Goal: Find specific page/section: Find specific page/section

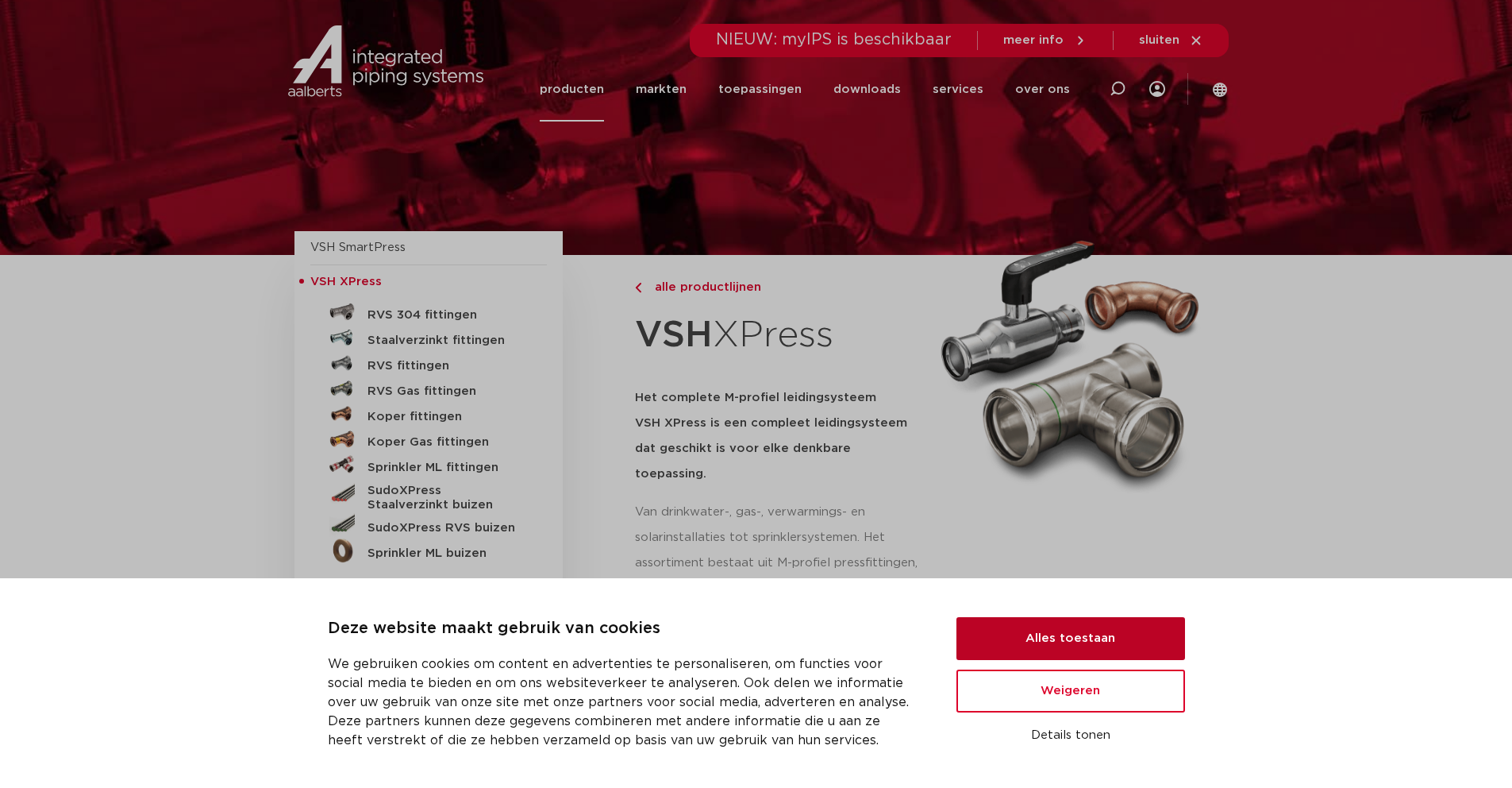
click at [1101, 635] on button "Alles toestaan" at bounding box center [1070, 638] width 229 height 43
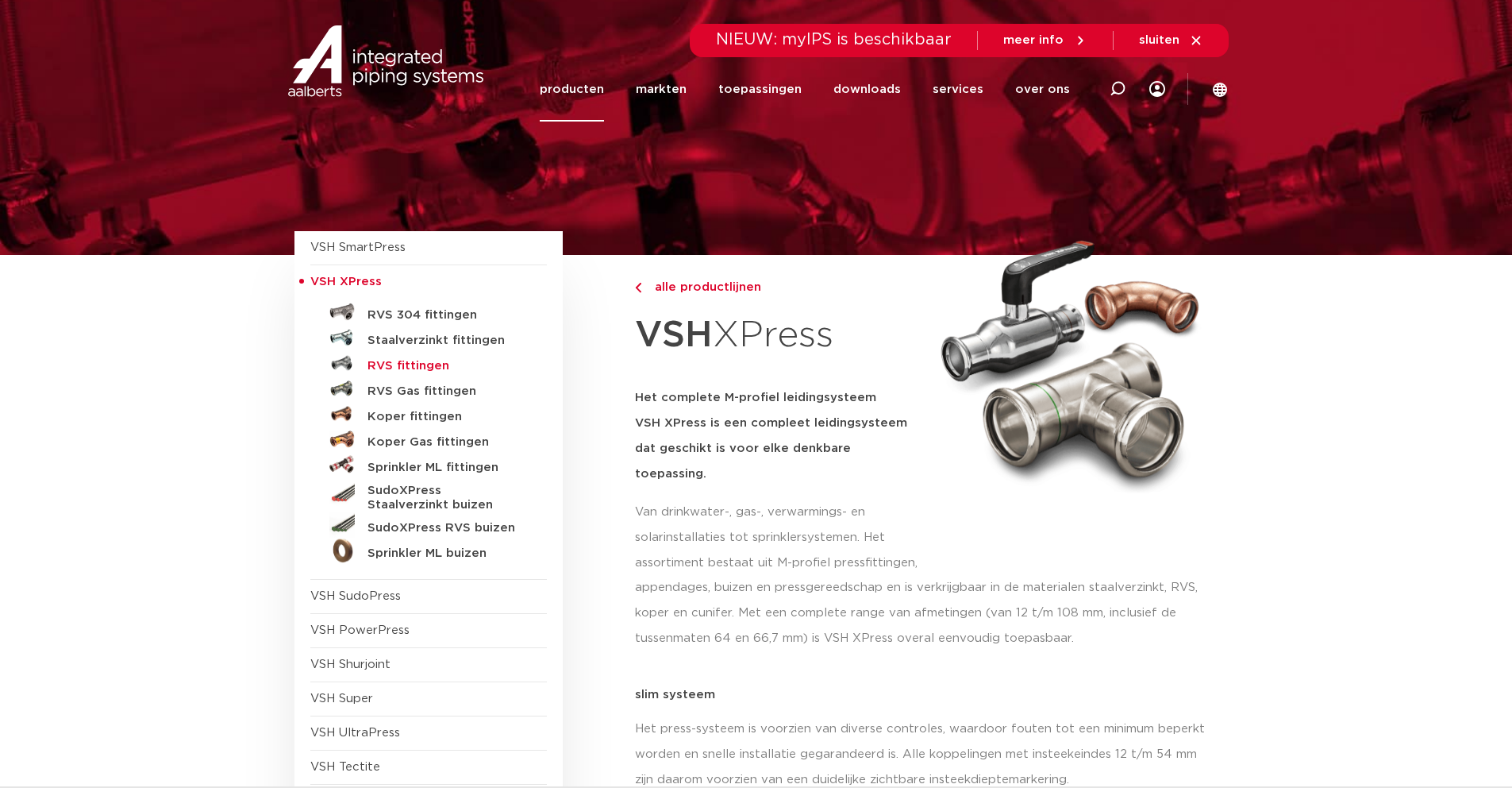
click at [405, 366] on h5 "RVS fittingen" at bounding box center [446, 366] width 157 height 15
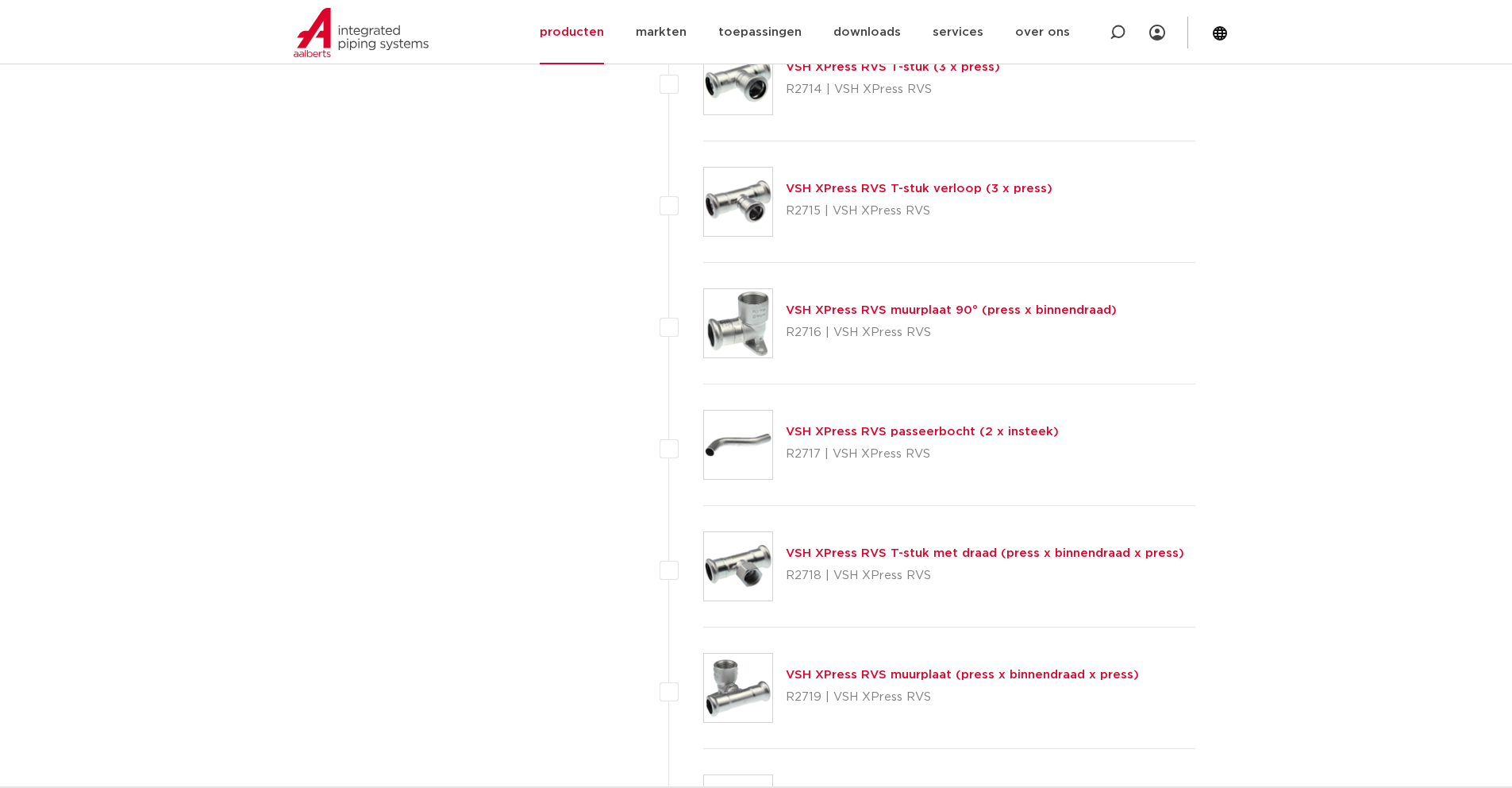
scroll to position [1787, 0]
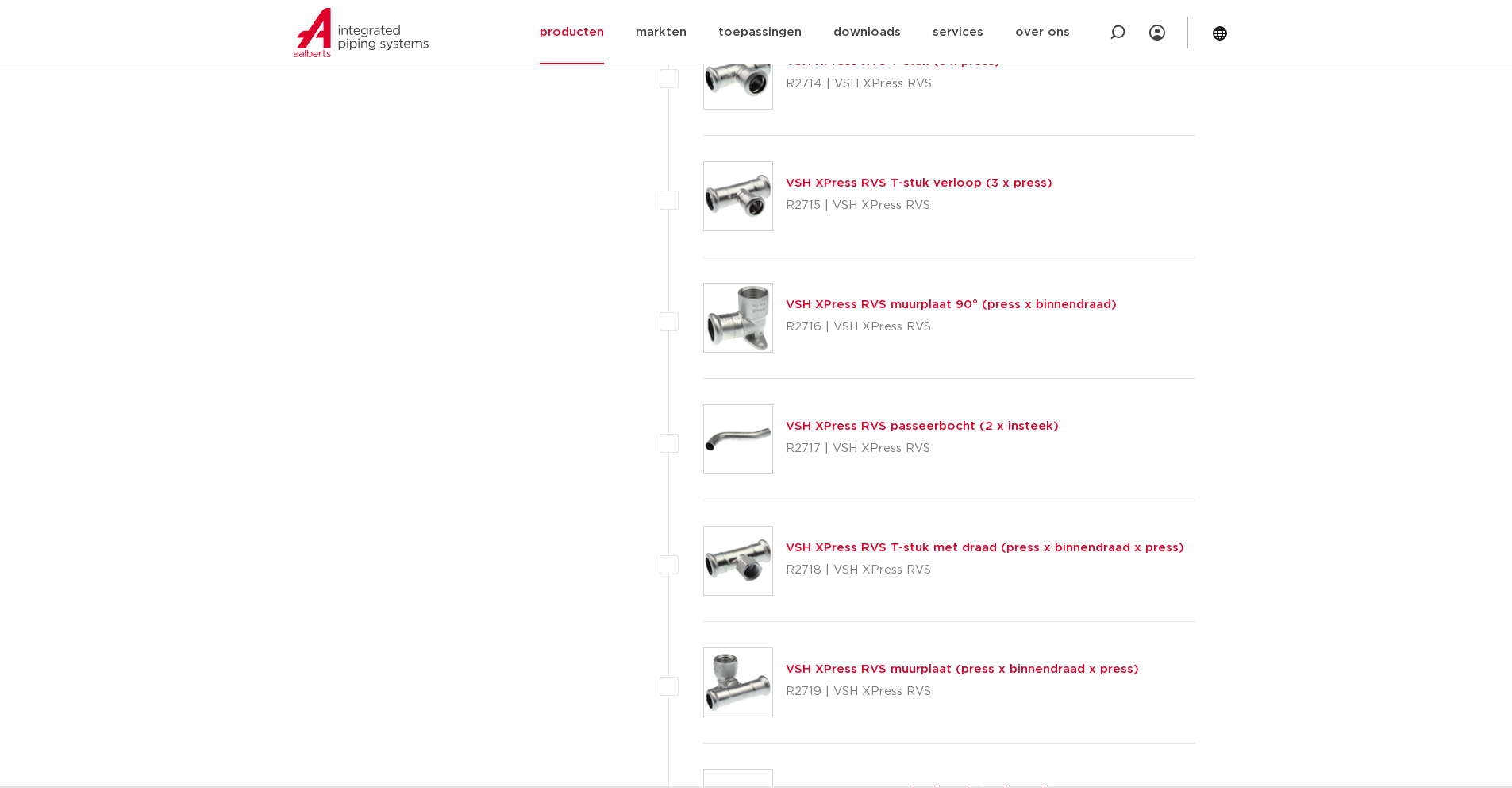
click at [839, 547] on link "VSH XPress RVS T-stuk met draad (press x binnendraad x press)" at bounding box center [985, 547] width 399 height 12
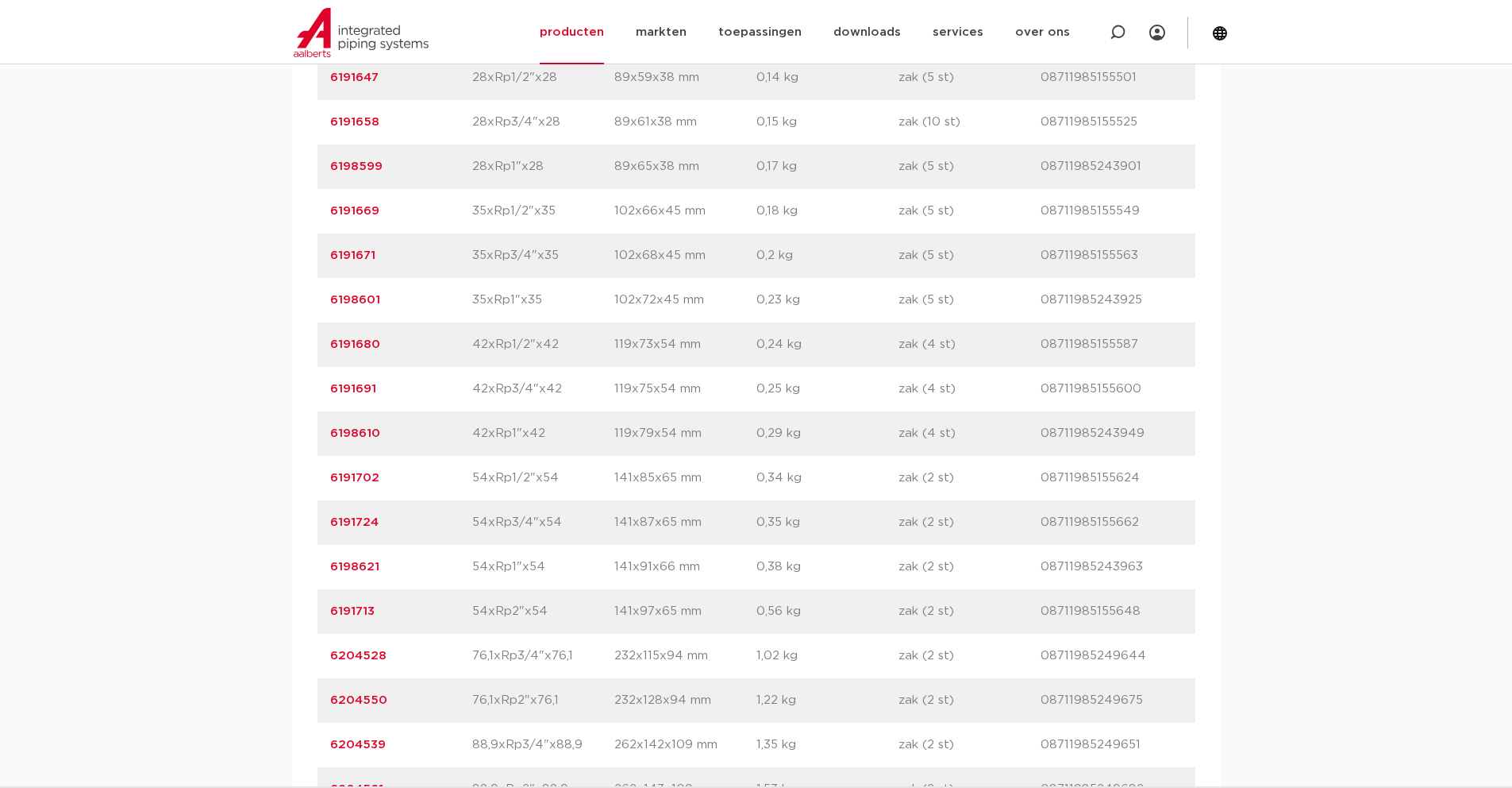
scroll to position [1393, 0]
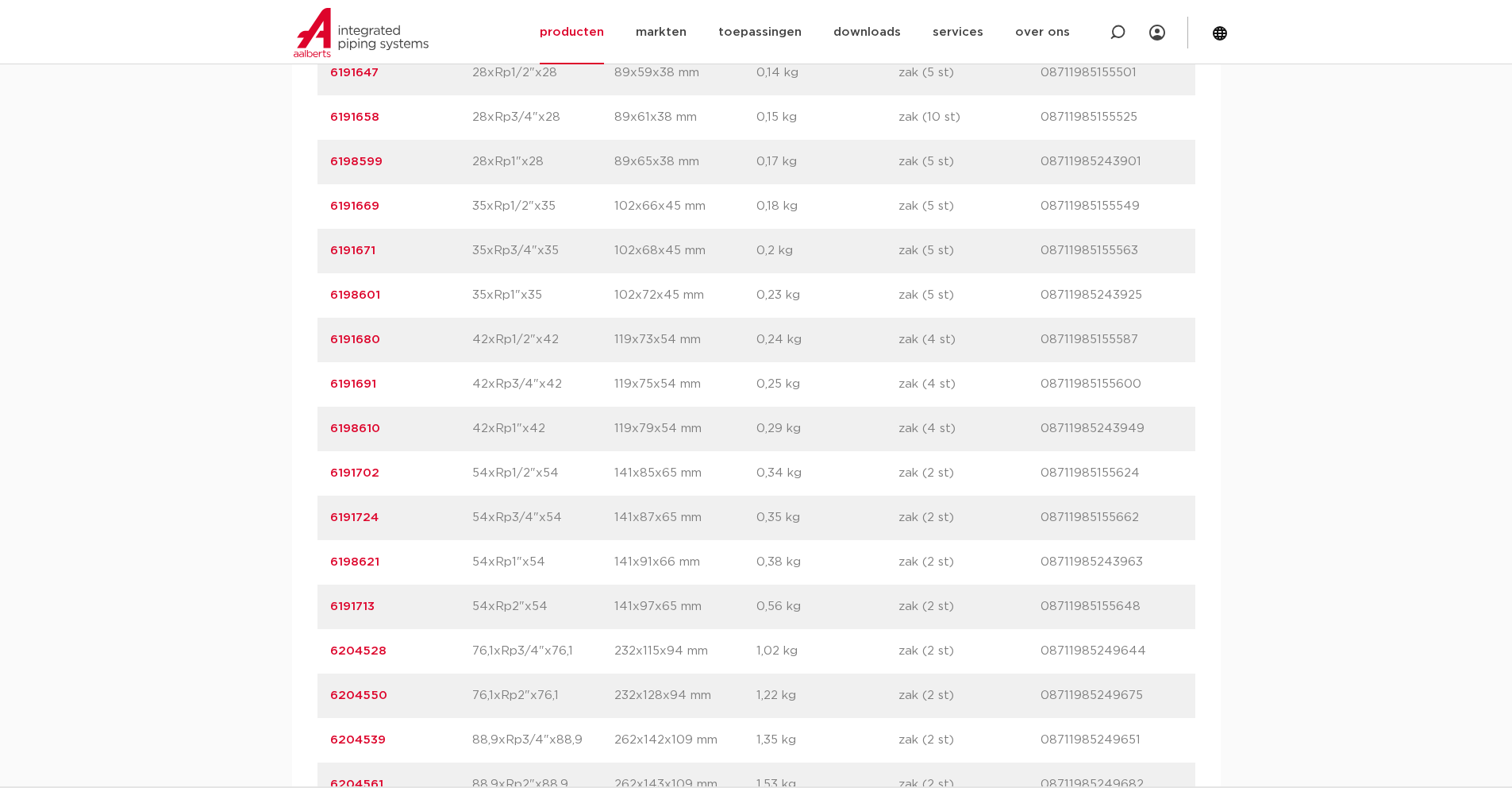
click at [363, 607] on link "6191713" at bounding box center [352, 606] width 45 height 12
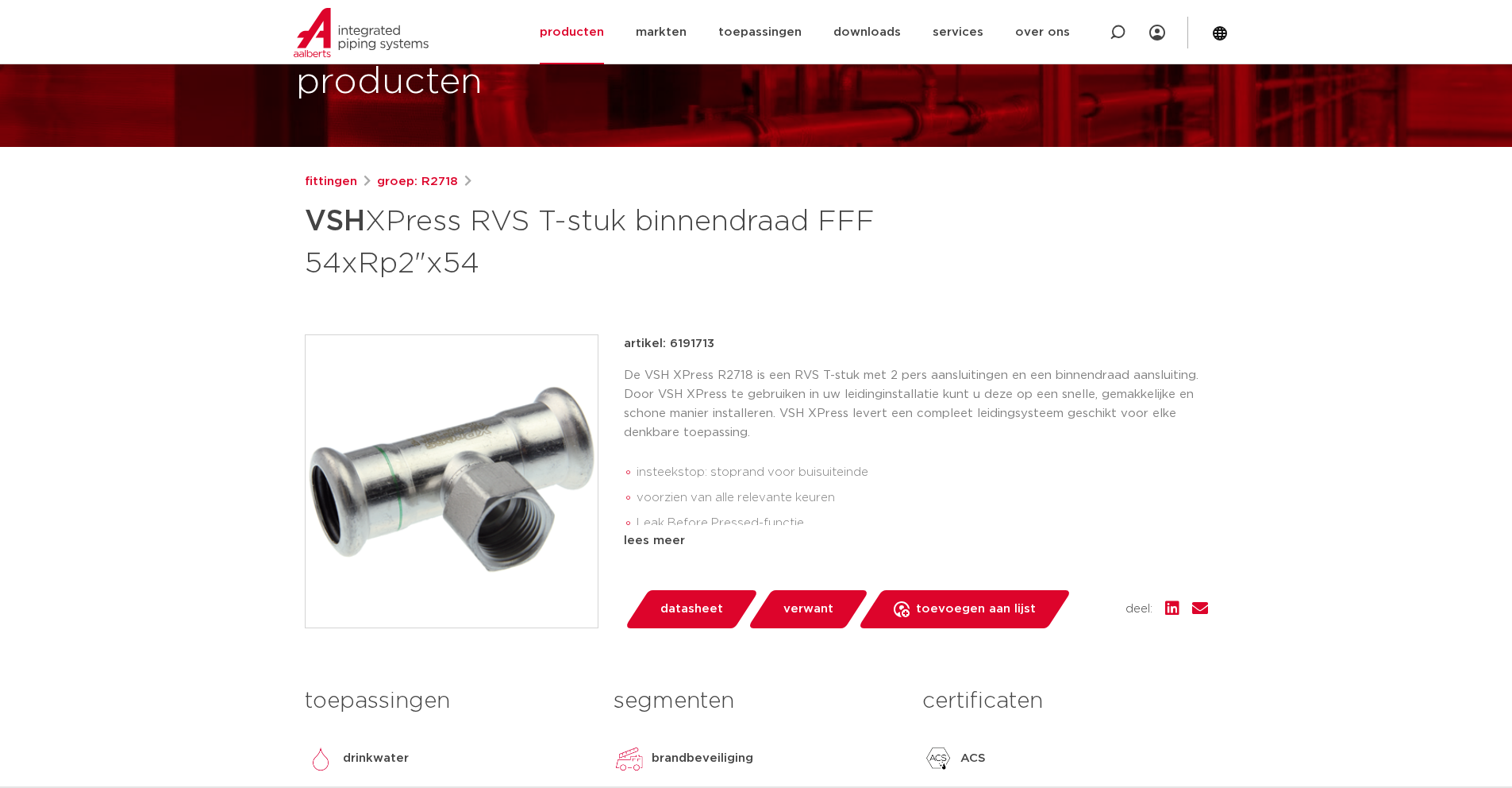
scroll to position [110, 0]
